Goal: Task Accomplishment & Management: Use online tool/utility

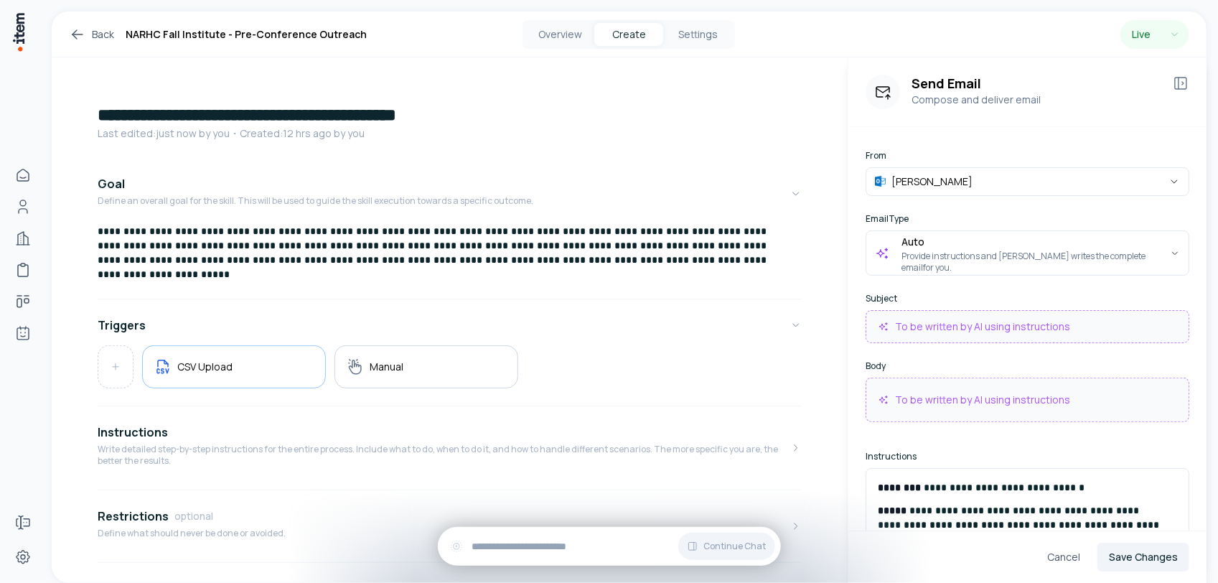
scroll to position [179, 0]
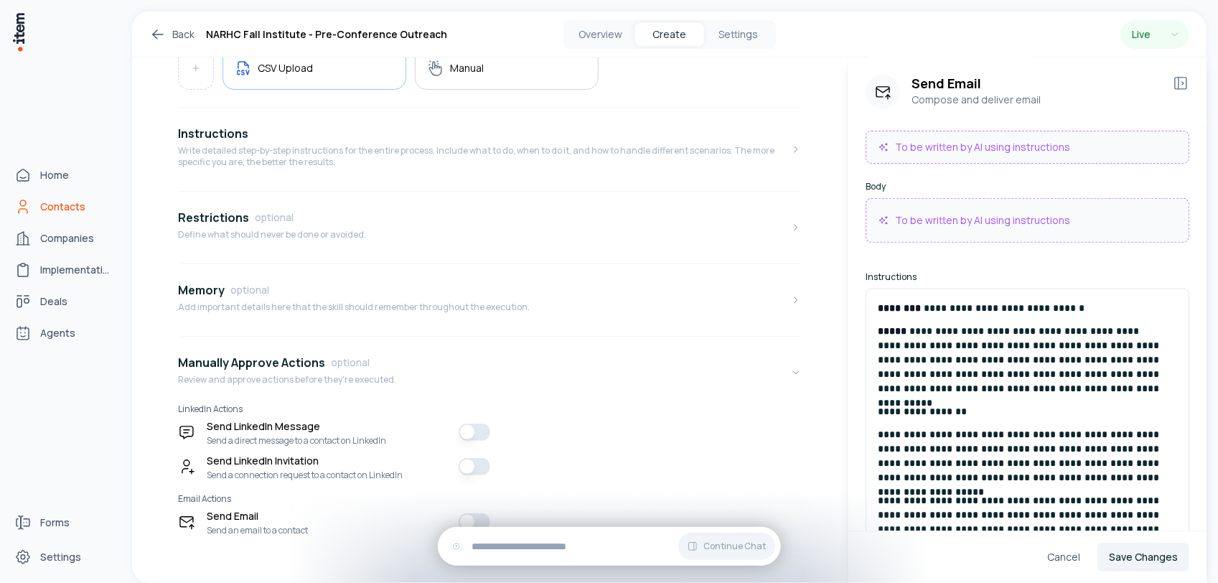
click at [58, 200] on span "Contacts" at bounding box center [62, 207] width 45 height 14
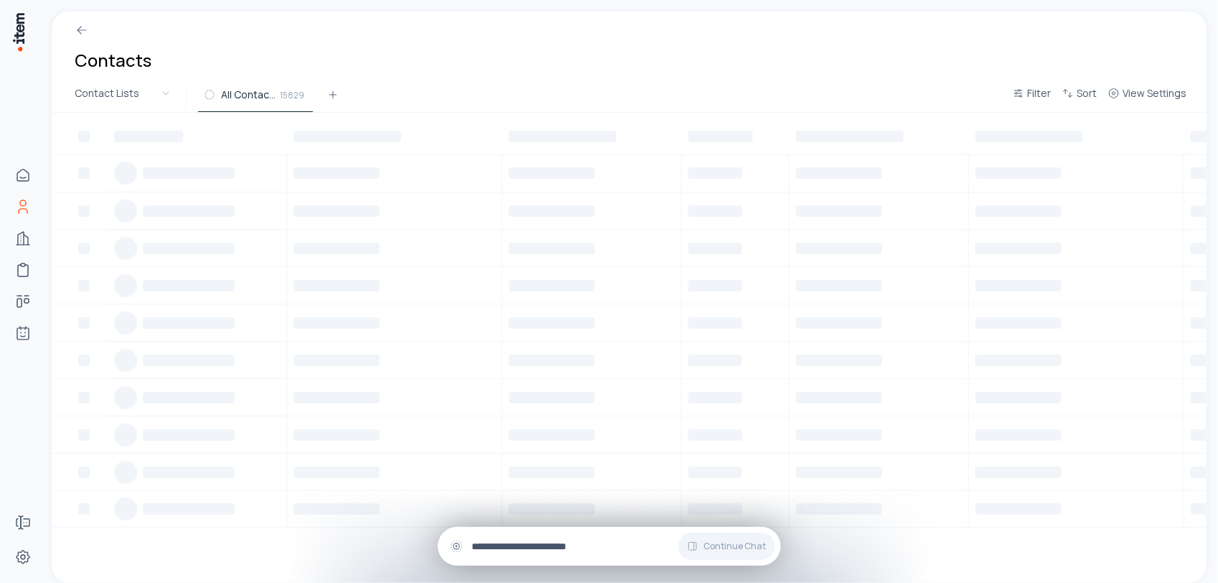
click at [549, 542] on input "text" at bounding box center [620, 546] width 297 height 16
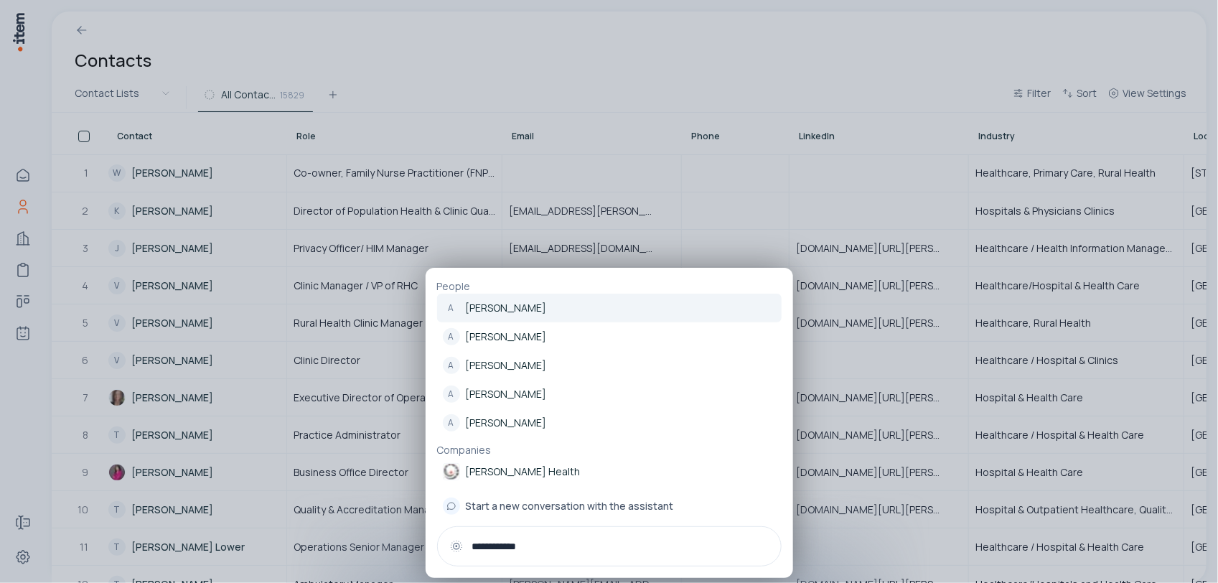
type input "**********"
click at [514, 311] on p "Aaron Borrelli" at bounding box center [506, 308] width 81 height 14
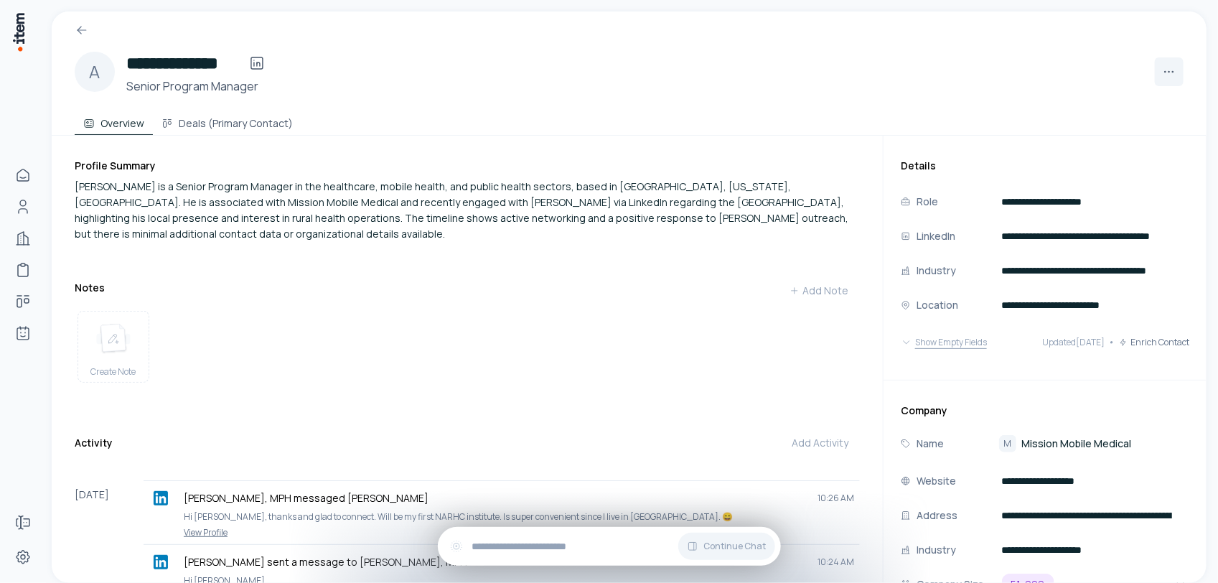
click at [948, 343] on button "Show Empty Fields" at bounding box center [944, 342] width 86 height 29
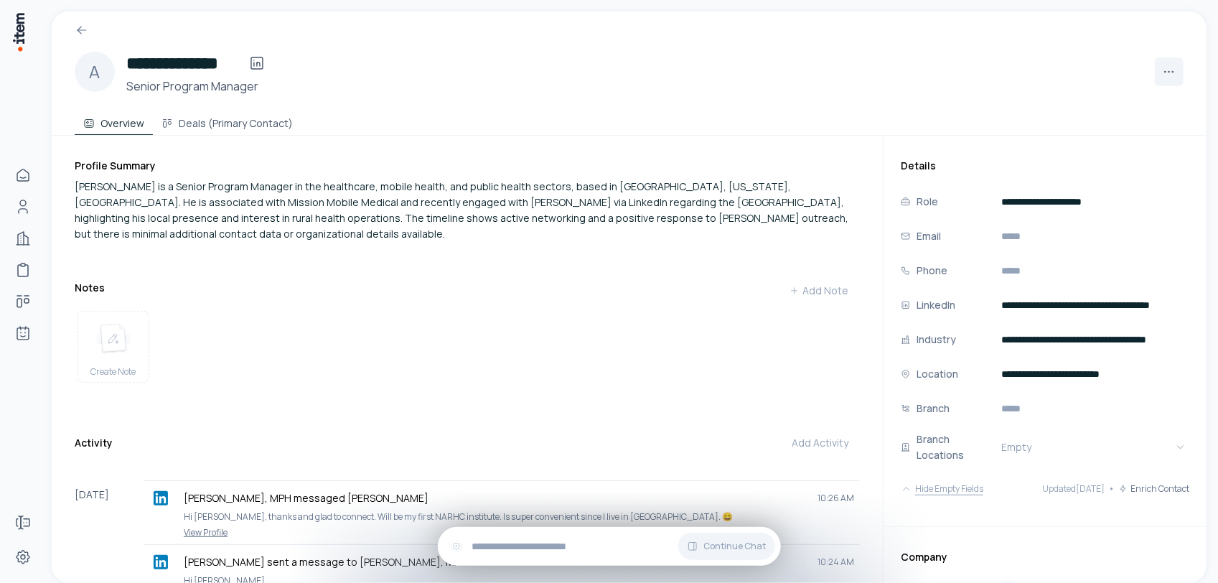
click at [927, 493] on button "Hide Empty Fields" at bounding box center [942, 489] width 83 height 29
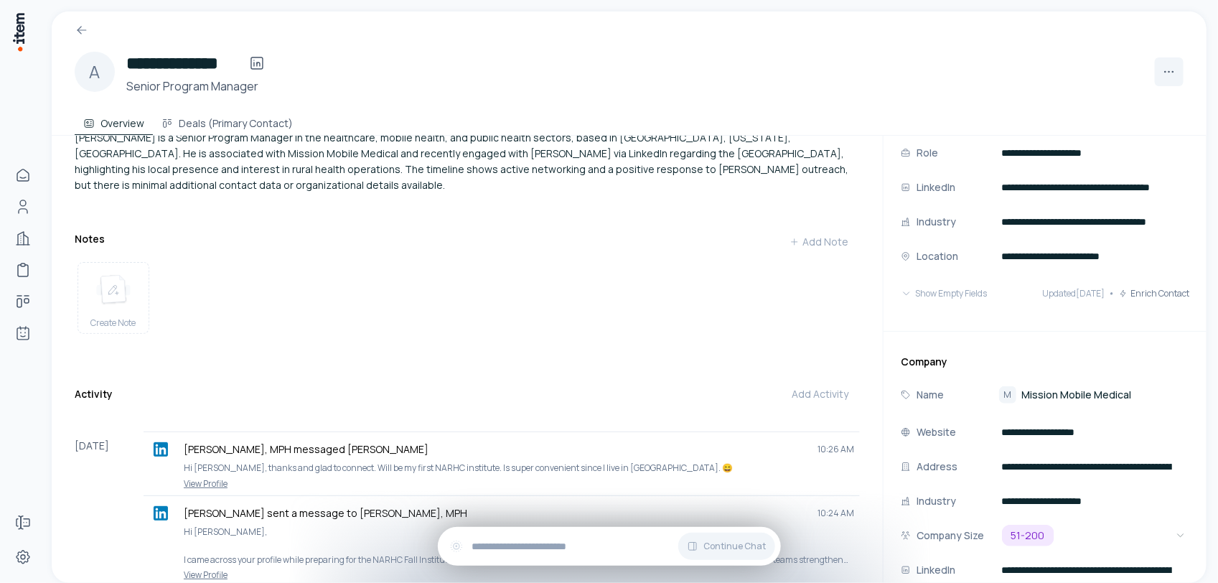
scroll to position [90, 0]
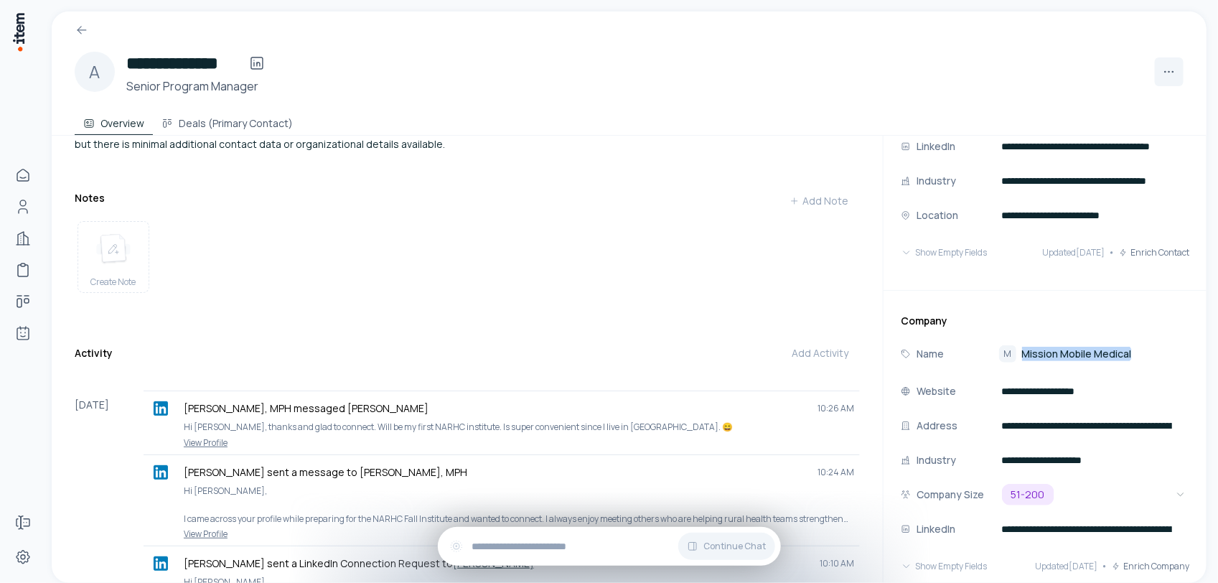
drag, startPoint x: 1131, startPoint y: 353, endPoint x: 1010, endPoint y: 357, distance: 120.7
click at [1010, 357] on div "M Mission Mobile Medical" at bounding box center [1094, 353] width 190 height 17
copy span "Mission Mobile Medical"
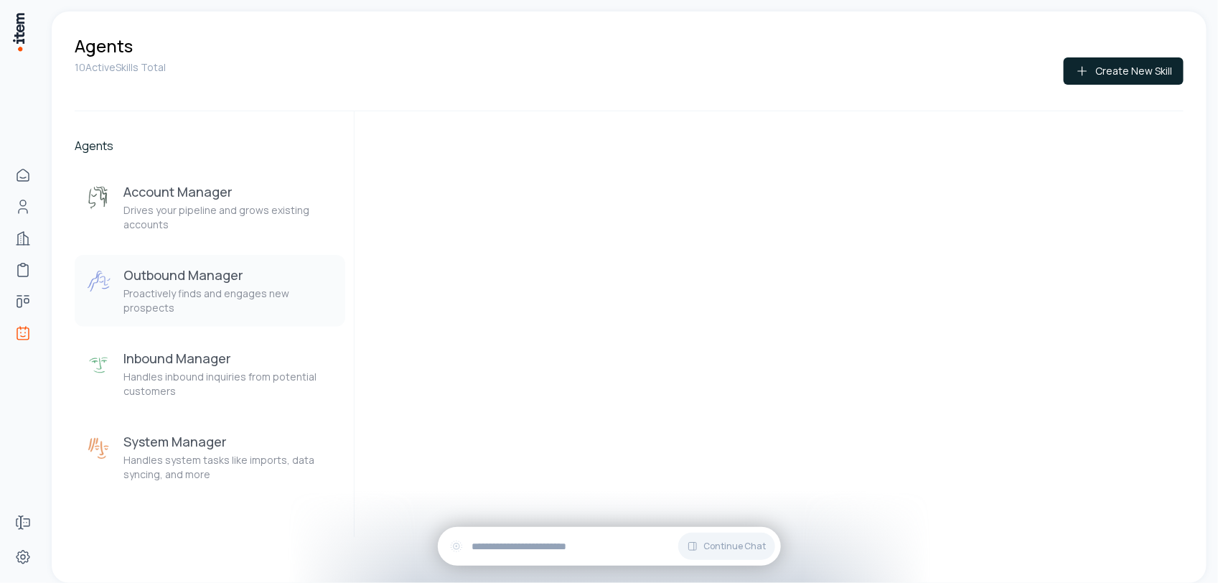
click at [195, 274] on h3 "Outbound Manager" at bounding box center [228, 274] width 210 height 17
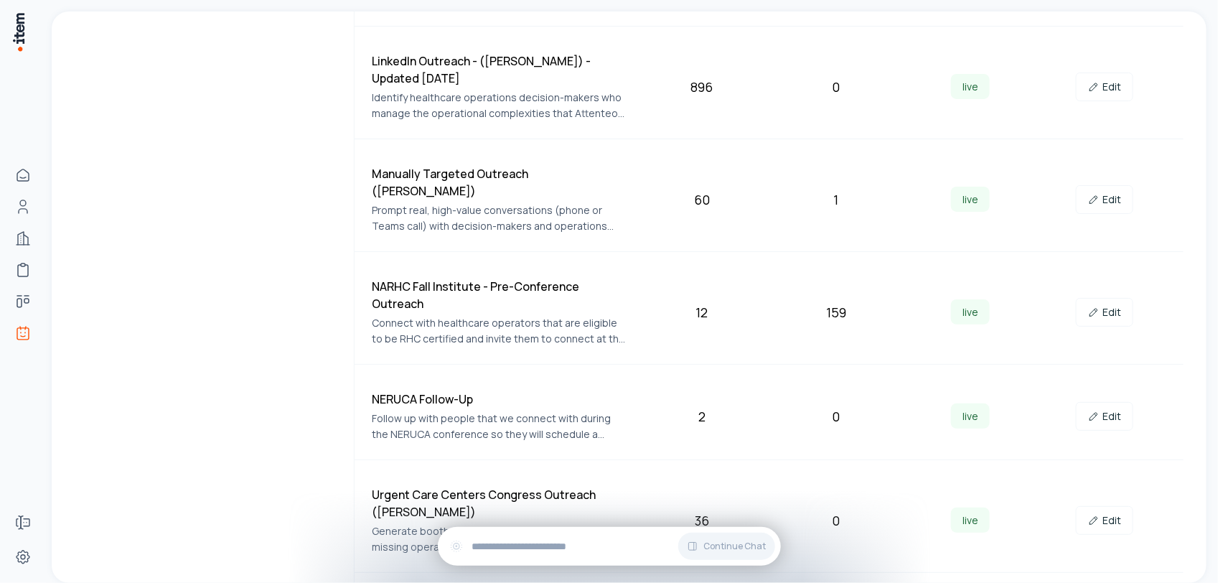
scroll to position [718, 0]
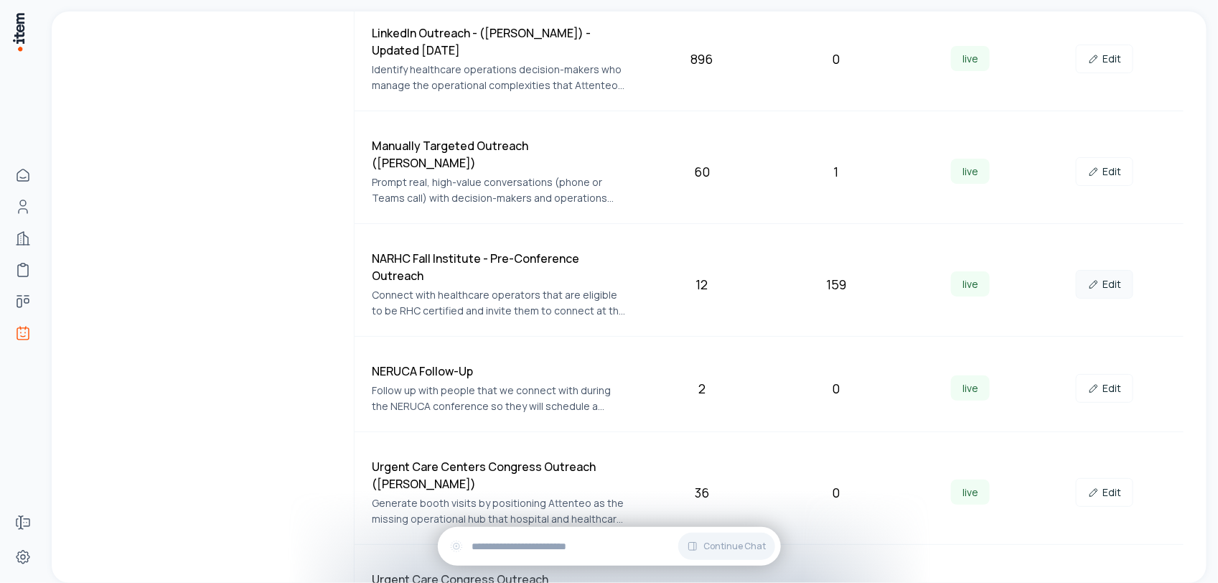
click at [1106, 270] on link "Edit" at bounding box center [1104, 284] width 57 height 29
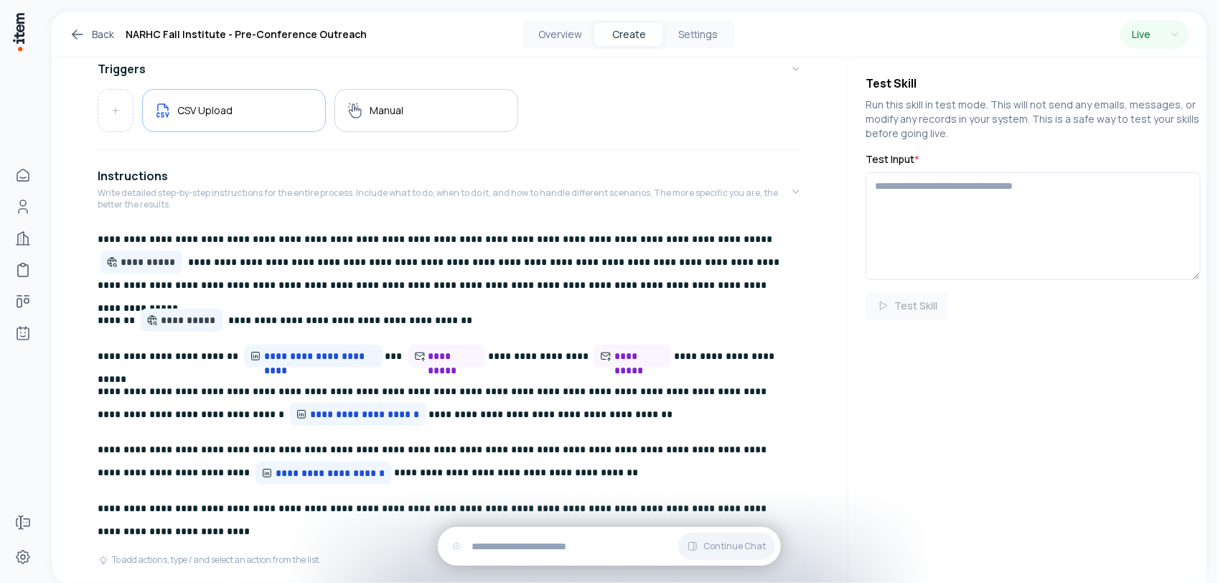
scroll to position [269, 0]
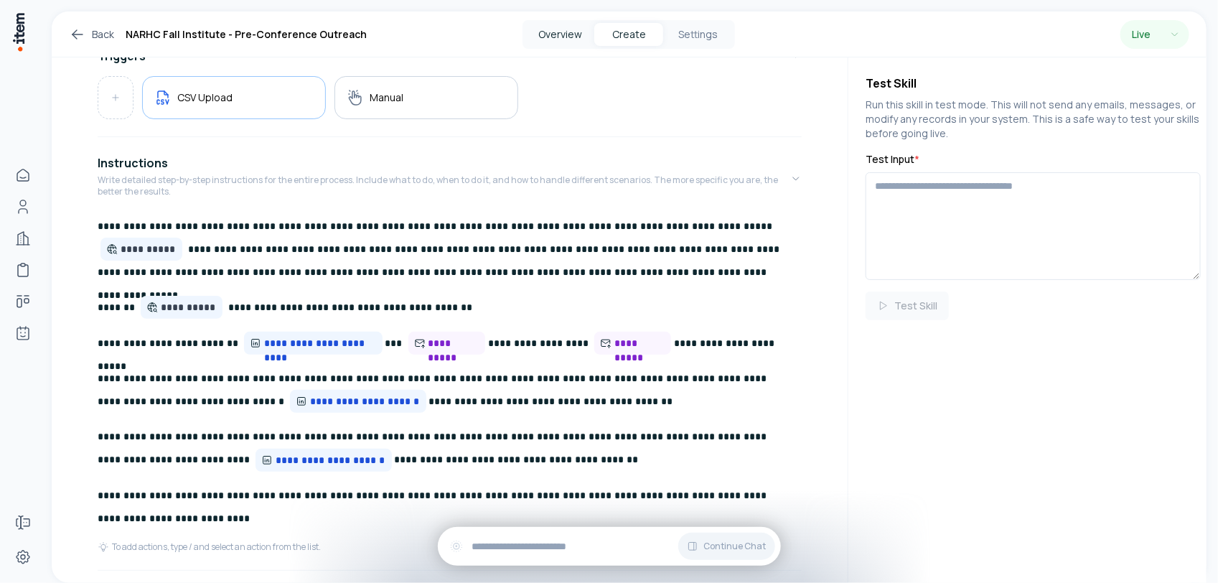
click at [551, 36] on button "Overview" at bounding box center [560, 34] width 69 height 23
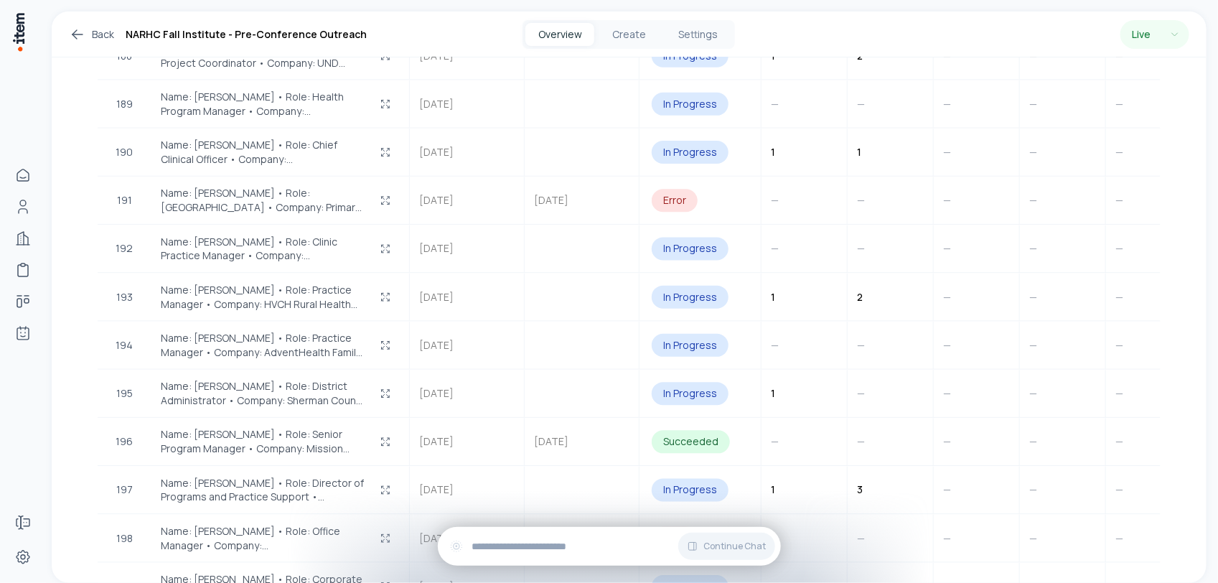
scroll to position [9602, 0]
